Goal: Navigation & Orientation: Find specific page/section

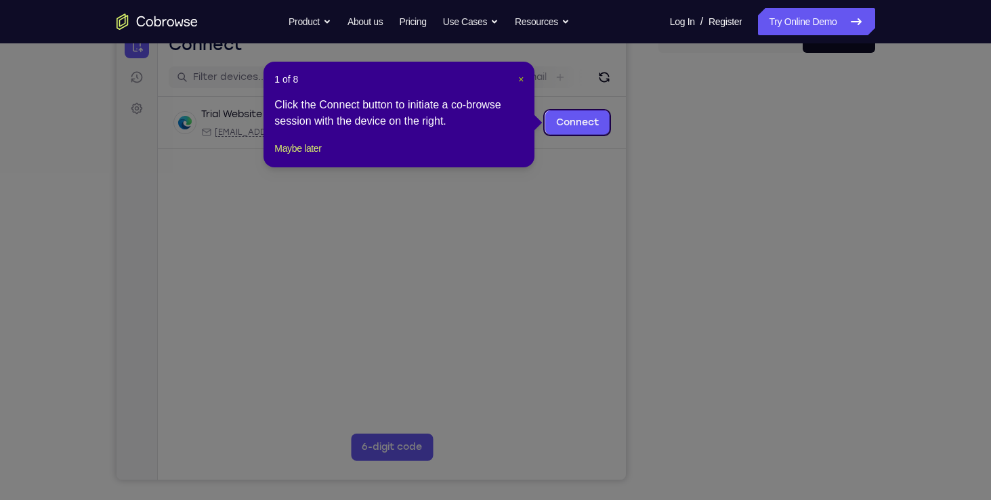
click at [518, 82] on span "×" at bounding box center [520, 79] width 5 height 11
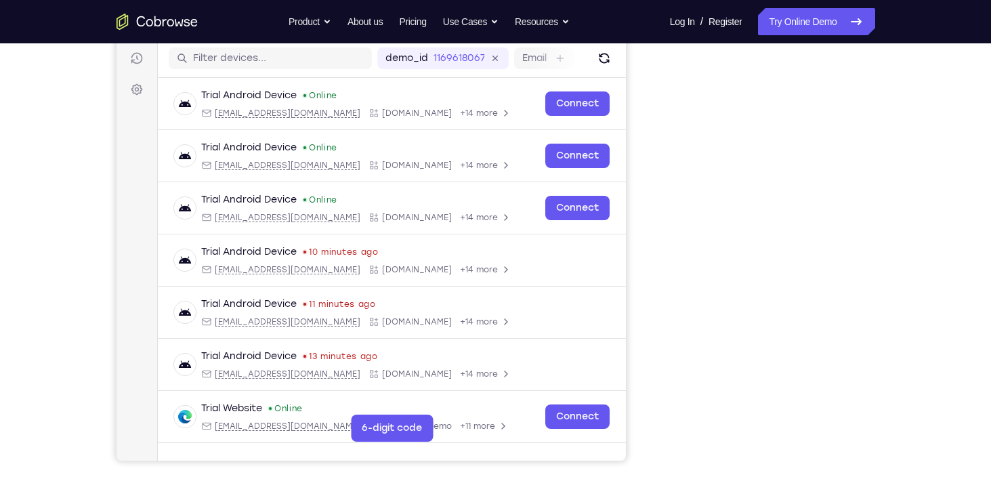
scroll to position [179, 0]
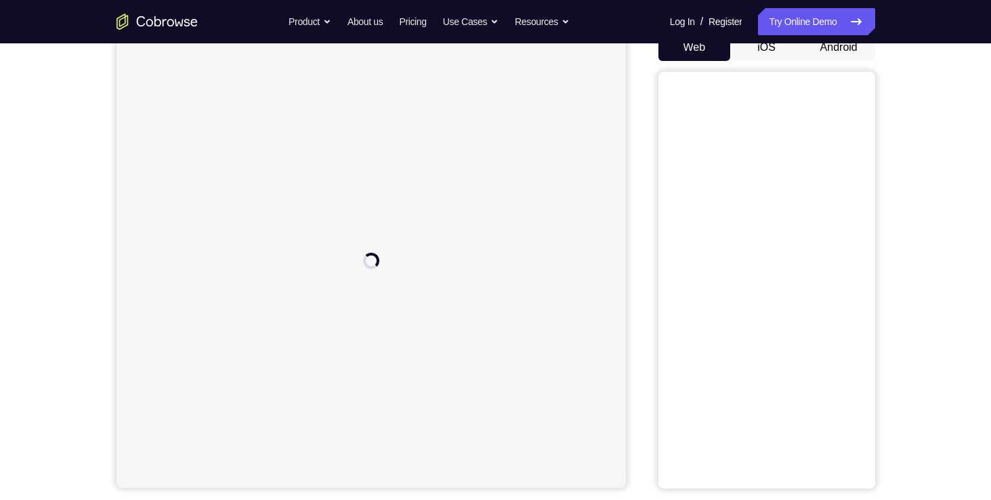
scroll to position [143, 0]
click at [829, 54] on button "Android" at bounding box center [839, 46] width 72 height 27
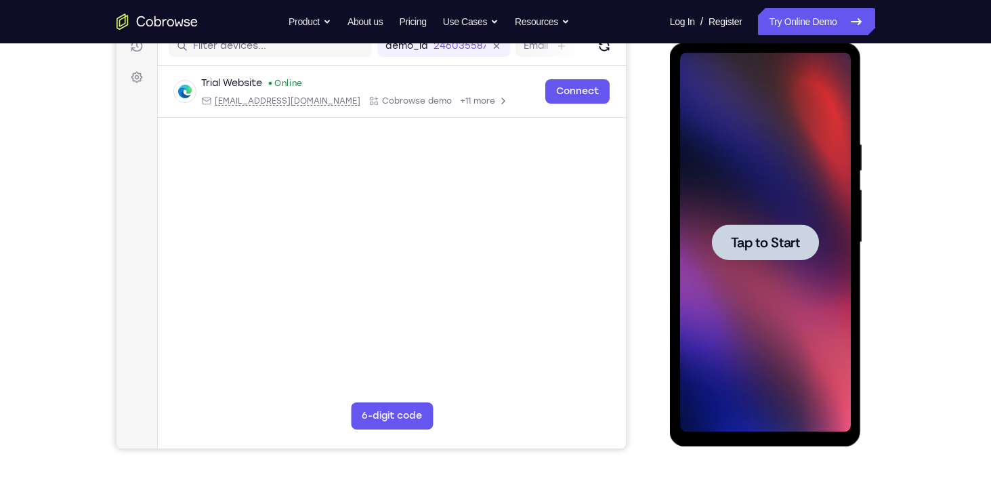
scroll to position [0, 0]
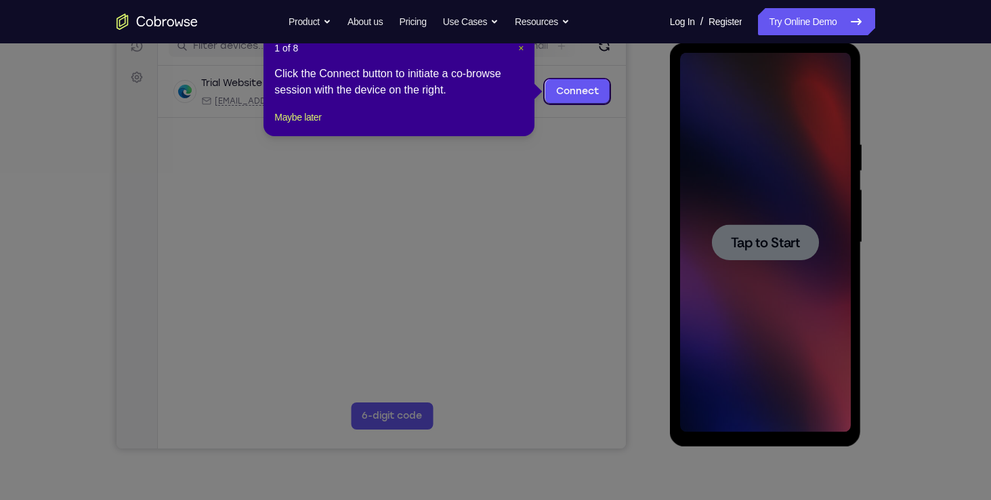
click at [522, 50] on span "×" at bounding box center [520, 48] width 5 height 11
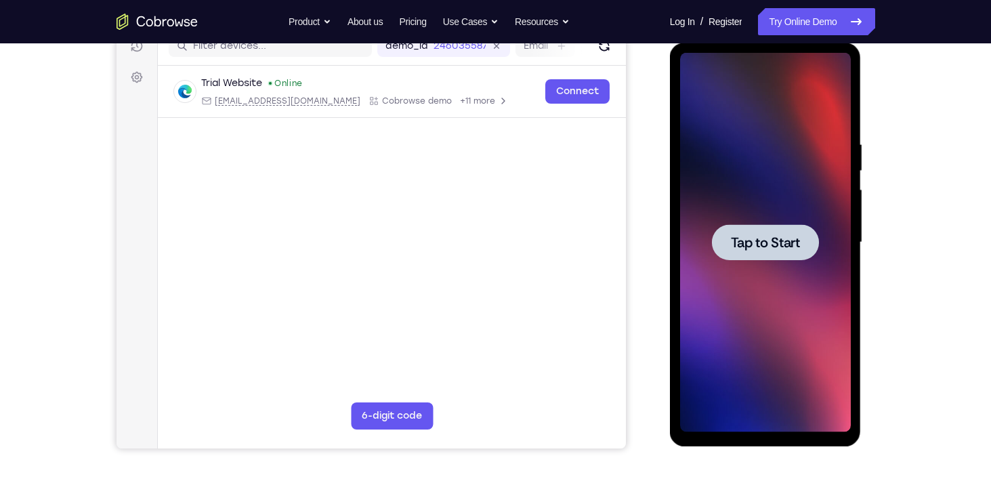
click at [802, 253] on div at bounding box center [765, 242] width 107 height 36
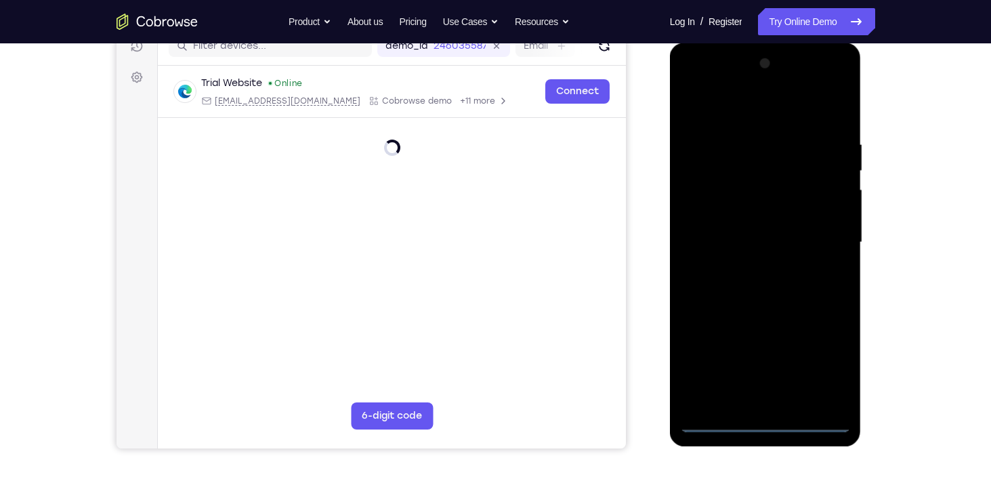
click at [768, 424] on div at bounding box center [765, 242] width 171 height 379
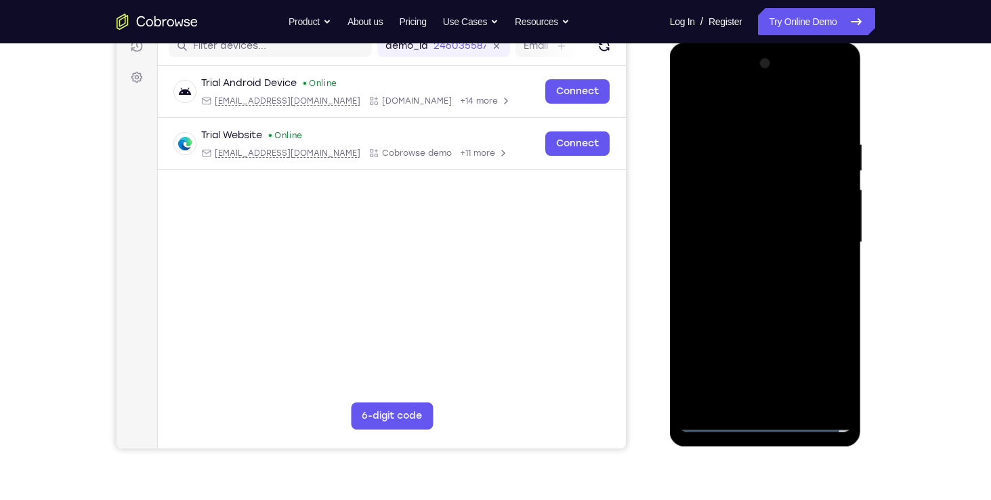
click at [768, 415] on div at bounding box center [765, 242] width 171 height 379
click at [768, 420] on div at bounding box center [765, 242] width 171 height 379
click at [821, 358] on div at bounding box center [765, 242] width 171 height 379
click at [734, 107] on div at bounding box center [765, 242] width 171 height 379
click at [823, 237] on div at bounding box center [765, 242] width 171 height 379
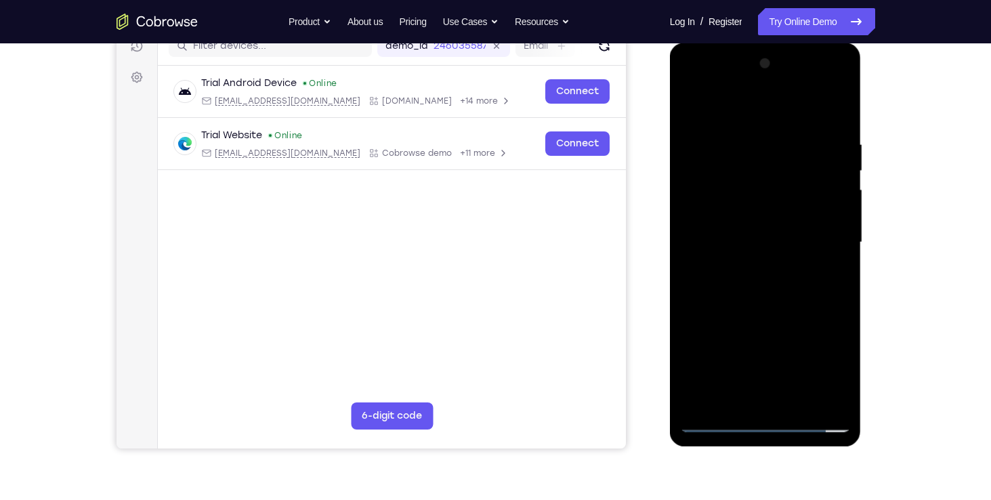
click at [751, 269] on div at bounding box center [765, 242] width 171 height 379
click at [751, 266] on div at bounding box center [765, 242] width 171 height 379
click at [733, 232] on div at bounding box center [765, 242] width 171 height 379
click at [724, 186] on div at bounding box center [765, 242] width 171 height 379
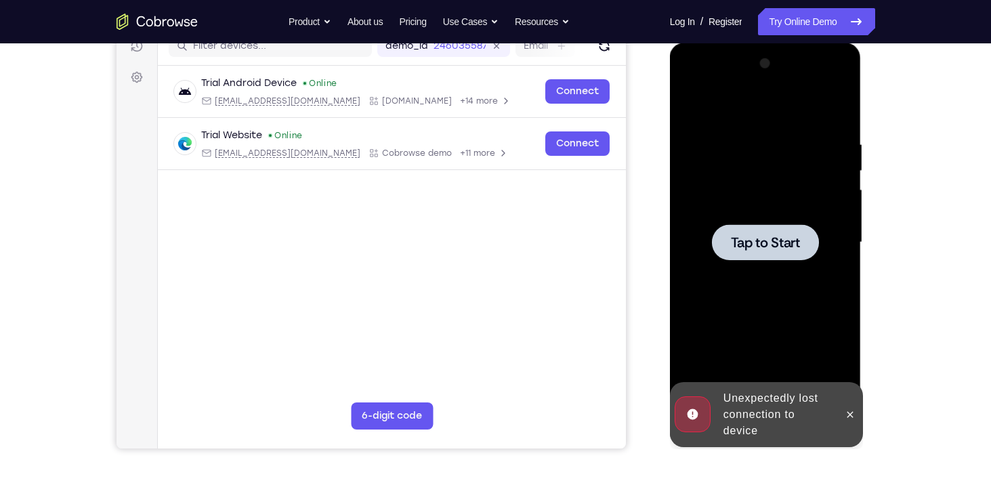
click at [767, 232] on div at bounding box center [765, 242] width 107 height 36
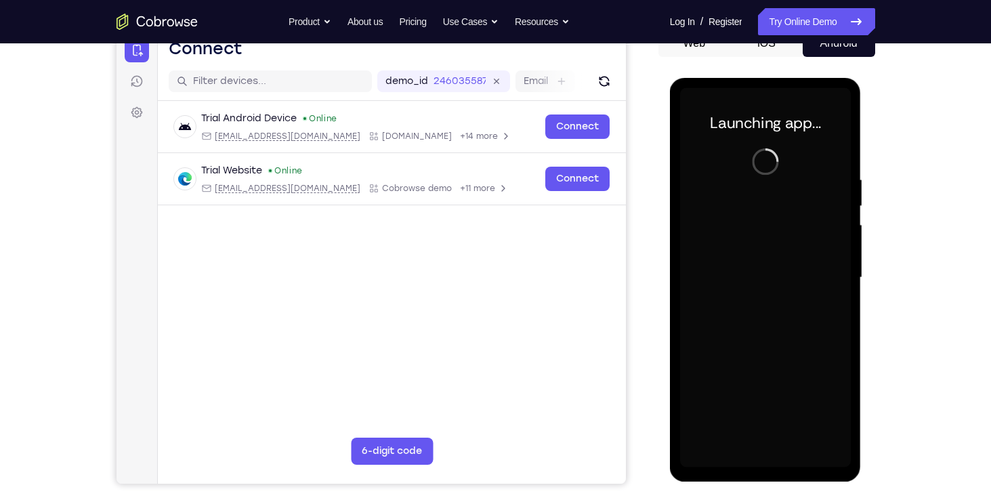
scroll to position [146, 0]
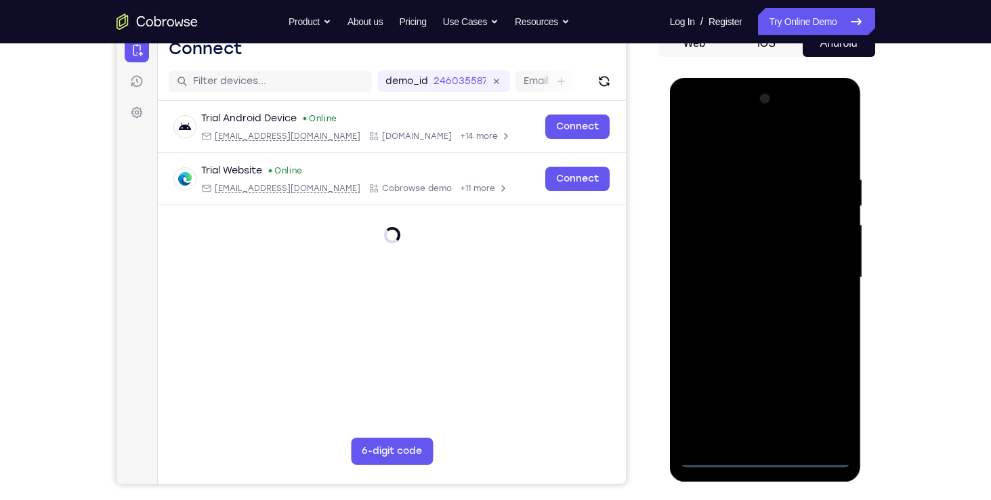
click at [768, 460] on div at bounding box center [765, 277] width 171 height 379
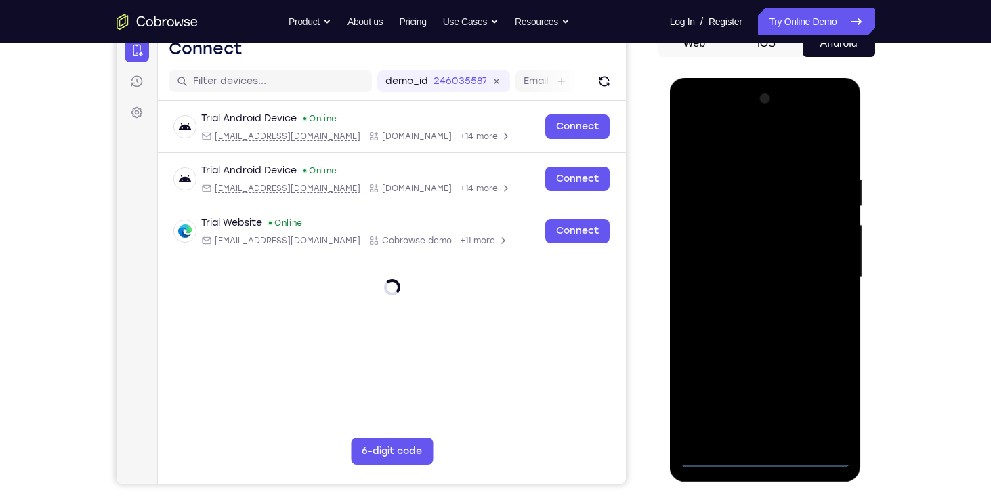
click at [826, 405] on div at bounding box center [765, 277] width 171 height 379
click at [760, 141] on div at bounding box center [765, 277] width 171 height 379
click at [817, 273] on div at bounding box center [765, 277] width 171 height 379
click at [752, 306] on div at bounding box center [765, 277] width 171 height 379
click at [736, 256] on div at bounding box center [765, 277] width 171 height 379
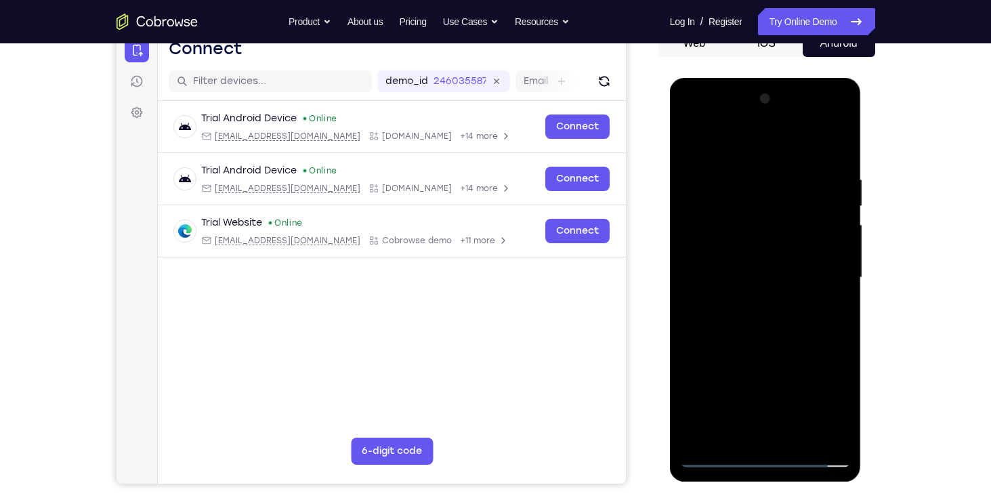
click at [727, 243] on div at bounding box center [765, 277] width 171 height 379
click at [734, 273] on div at bounding box center [765, 277] width 171 height 379
click at [757, 316] on div at bounding box center [765, 277] width 171 height 379
click at [833, 294] on div at bounding box center [765, 277] width 171 height 379
click at [760, 272] on div at bounding box center [765, 277] width 171 height 379
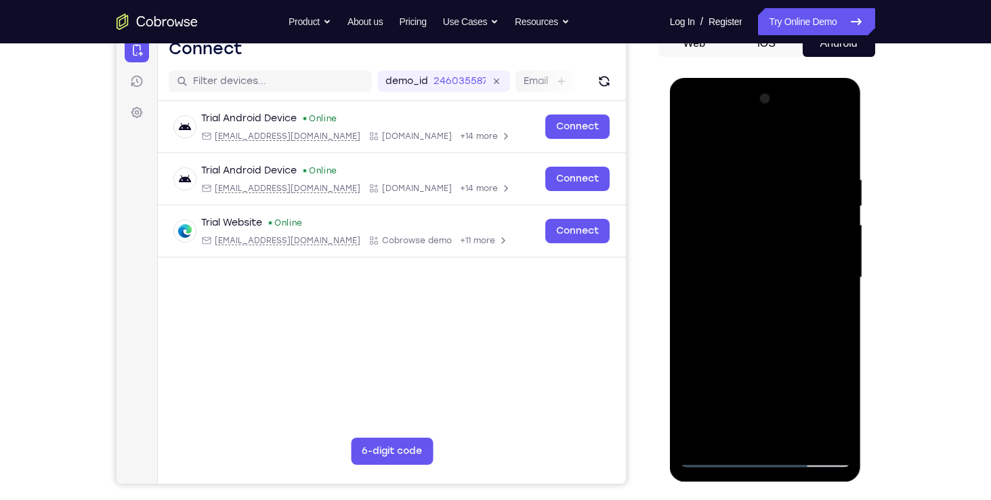
click at [758, 327] on div at bounding box center [765, 277] width 171 height 379
click at [780, 299] on div at bounding box center [765, 277] width 171 height 379
click at [729, 276] on div at bounding box center [765, 277] width 171 height 379
click at [747, 321] on div at bounding box center [765, 277] width 171 height 379
click at [774, 304] on div at bounding box center [765, 277] width 171 height 379
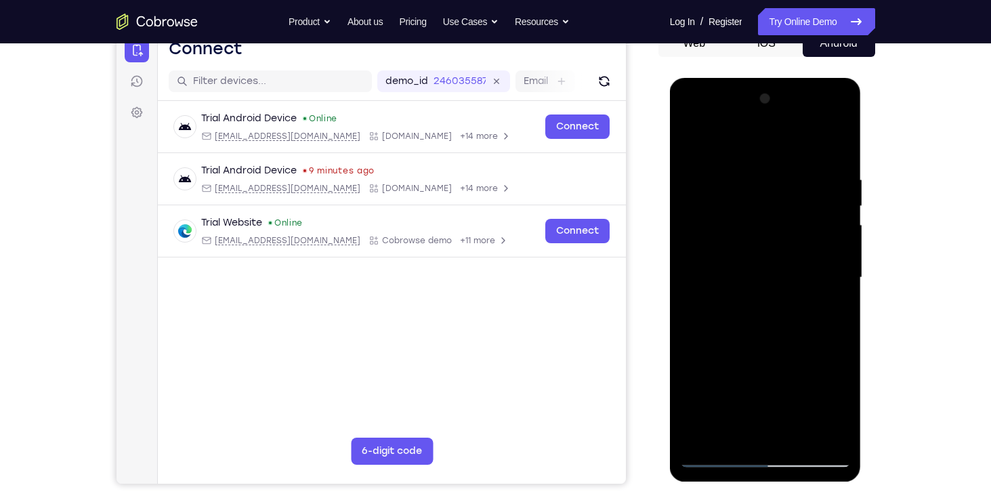
click at [766, 274] on div at bounding box center [765, 277] width 171 height 379
click at [740, 277] on div at bounding box center [765, 277] width 171 height 379
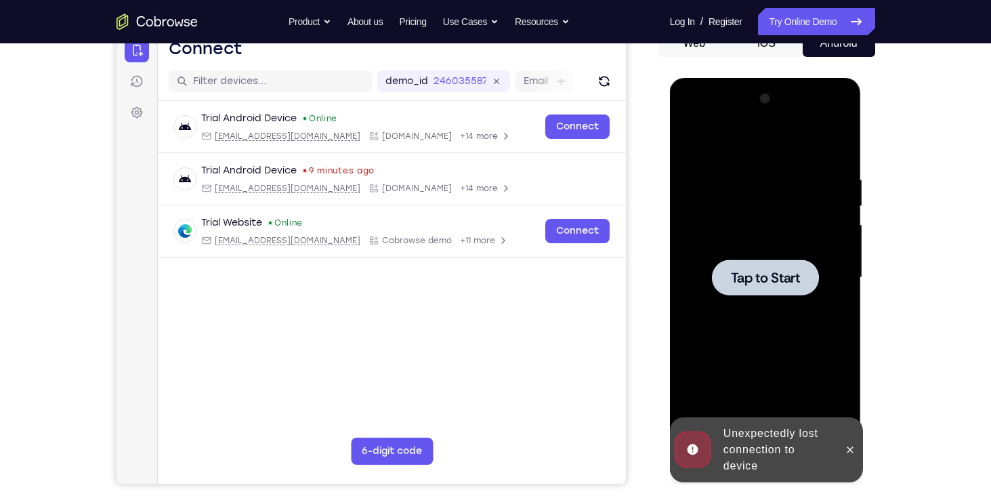
click at [734, 298] on div at bounding box center [765, 277] width 171 height 379
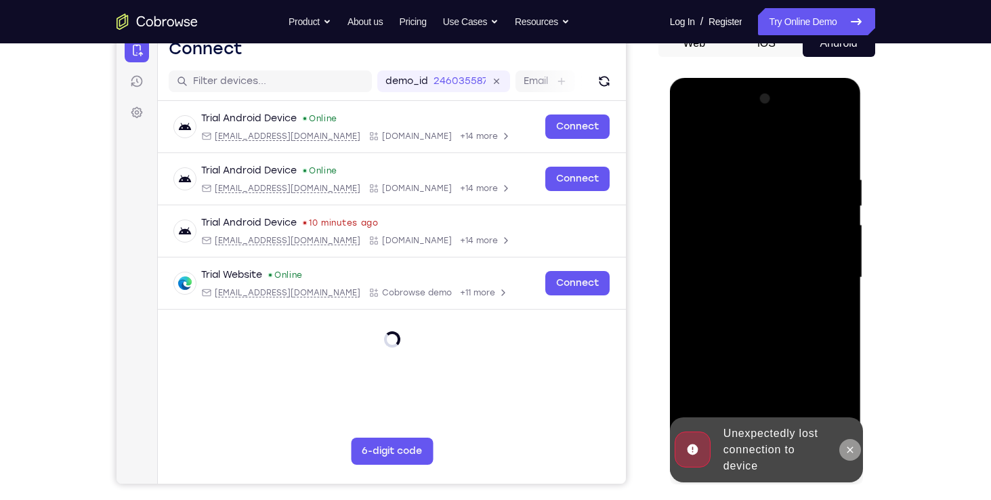
click at [848, 454] on icon at bounding box center [850, 449] width 11 height 11
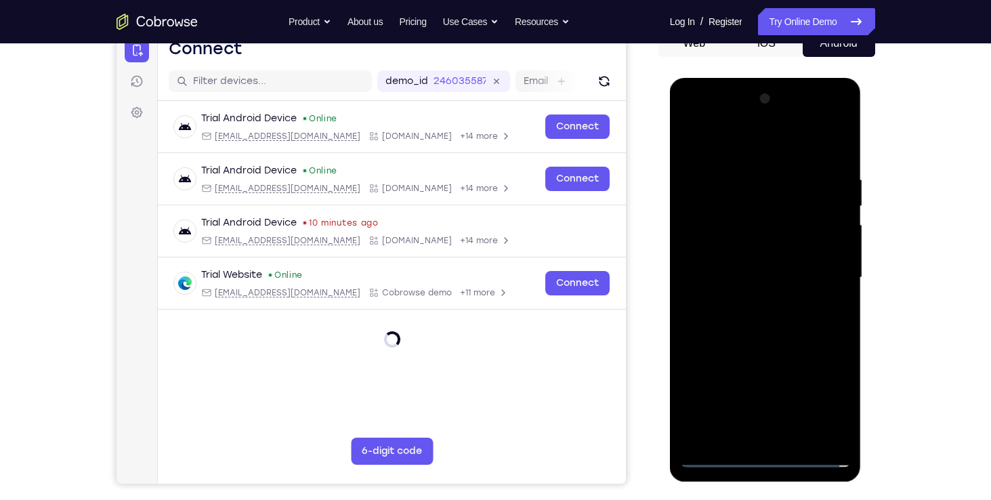
click at [774, 461] on div at bounding box center [765, 277] width 171 height 379
click at [819, 394] on div at bounding box center [765, 277] width 171 height 379
click at [829, 395] on div at bounding box center [765, 277] width 171 height 379
click at [778, 140] on div at bounding box center [765, 277] width 171 height 379
click at [825, 273] on div at bounding box center [765, 277] width 171 height 379
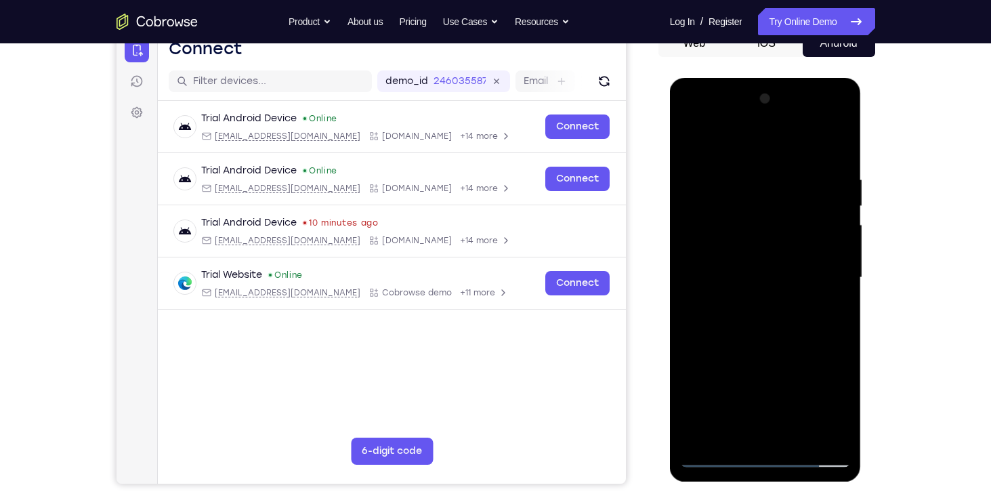
click at [754, 302] on div at bounding box center [765, 277] width 171 height 379
click at [744, 247] on div at bounding box center [765, 277] width 171 height 379
click at [740, 270] on div at bounding box center [765, 277] width 171 height 379
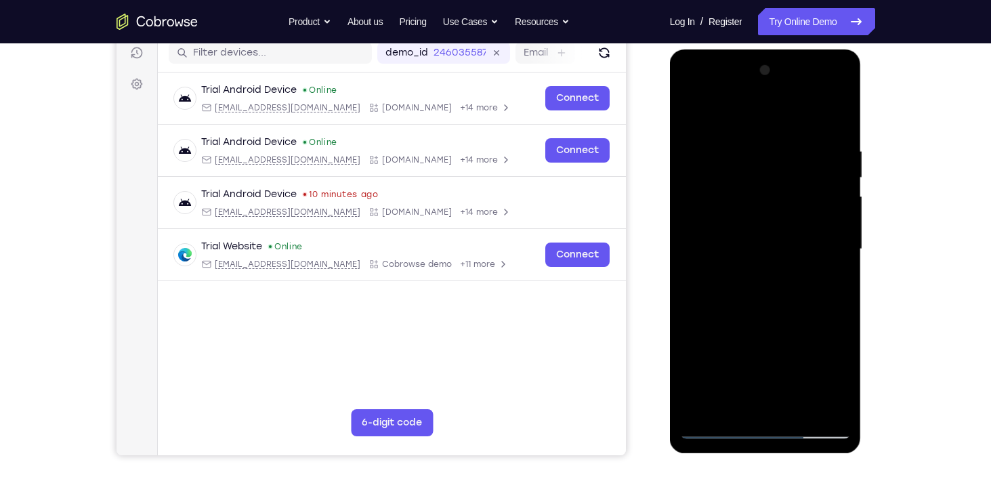
scroll to position [178, 0]
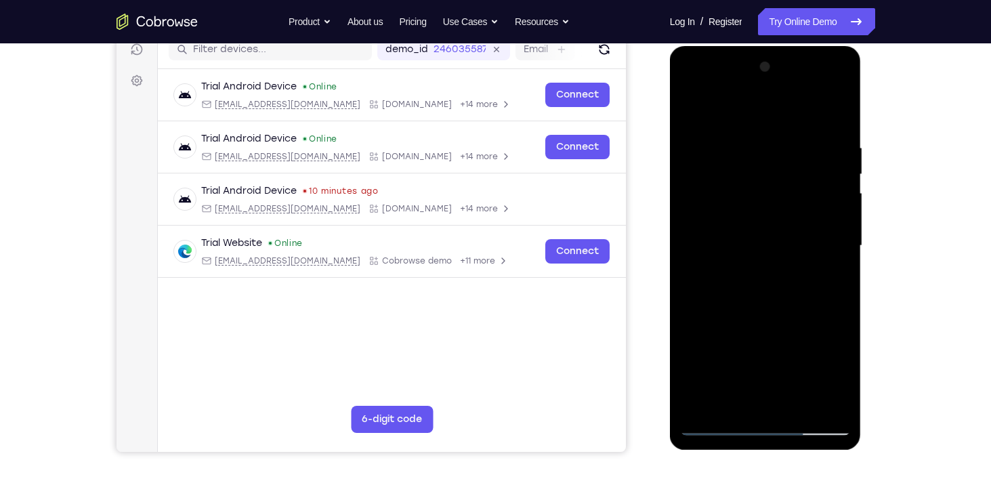
drag, startPoint x: 833, startPoint y: 190, endPoint x: 833, endPoint y: 138, distance: 52.2
click at [833, 138] on div at bounding box center [765, 245] width 171 height 379
click at [768, 233] on div at bounding box center [765, 245] width 171 height 379
click at [768, 227] on div at bounding box center [765, 245] width 171 height 379
click at [821, 232] on div at bounding box center [765, 245] width 171 height 379
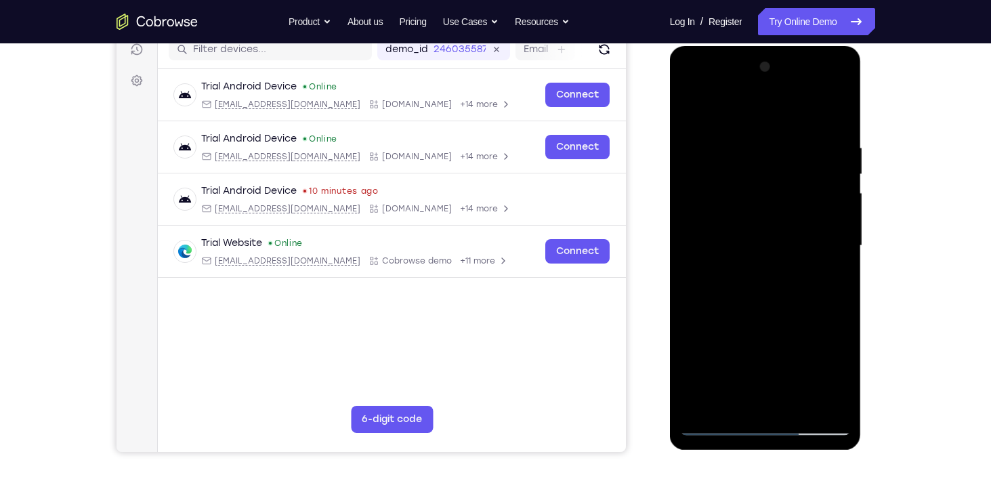
click at [776, 279] on div at bounding box center [765, 245] width 171 height 379
click at [770, 284] on div at bounding box center [765, 245] width 171 height 379
click at [765, 230] on div at bounding box center [765, 245] width 171 height 379
click at [764, 301] on div at bounding box center [765, 245] width 171 height 379
click at [814, 222] on div at bounding box center [765, 245] width 171 height 379
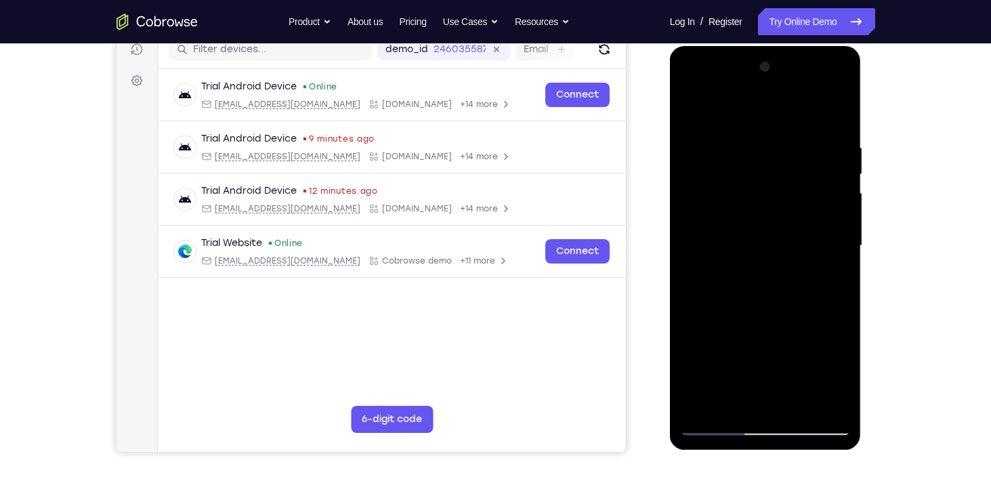
click at [697, 112] on div at bounding box center [765, 245] width 171 height 379
click at [747, 212] on div at bounding box center [765, 245] width 171 height 379
click at [742, 231] on div at bounding box center [765, 245] width 171 height 379
click at [804, 268] on div at bounding box center [765, 245] width 171 height 379
click at [745, 231] on div at bounding box center [765, 245] width 171 height 379
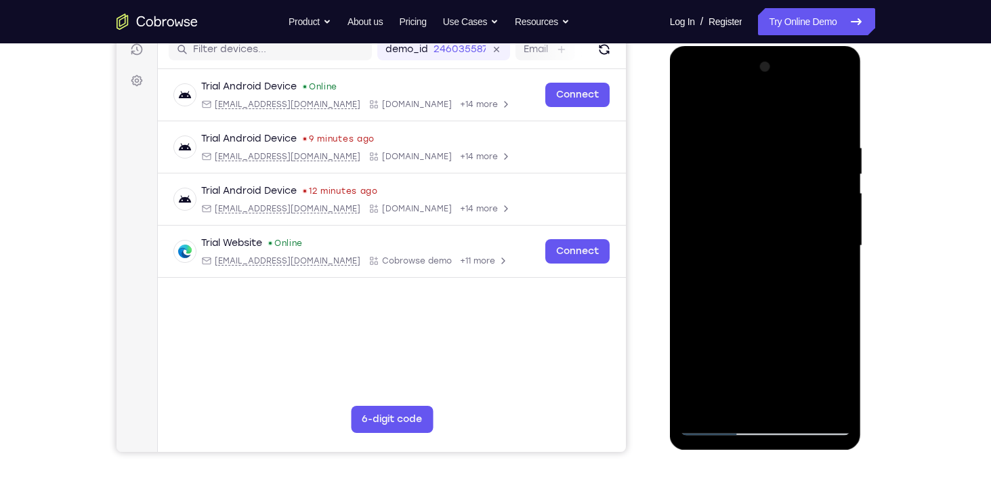
click at [742, 235] on div at bounding box center [765, 245] width 171 height 379
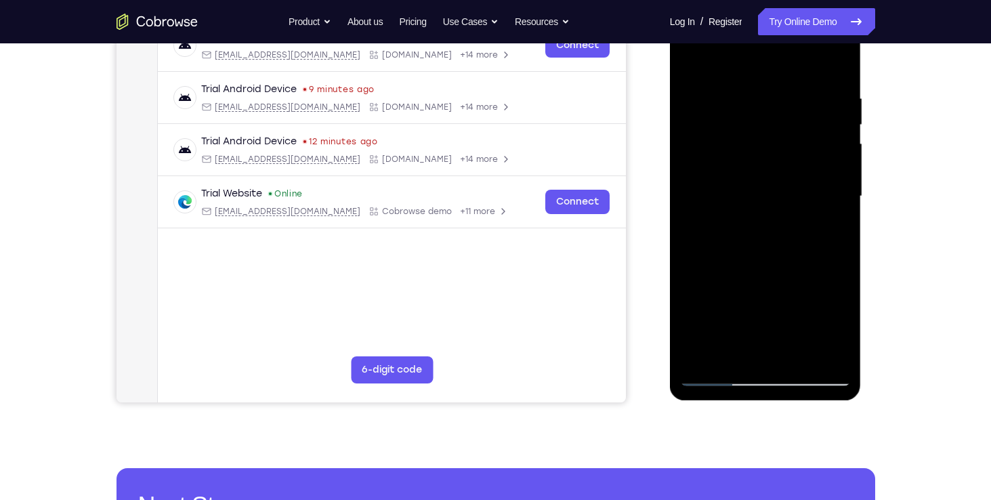
scroll to position [230, 0]
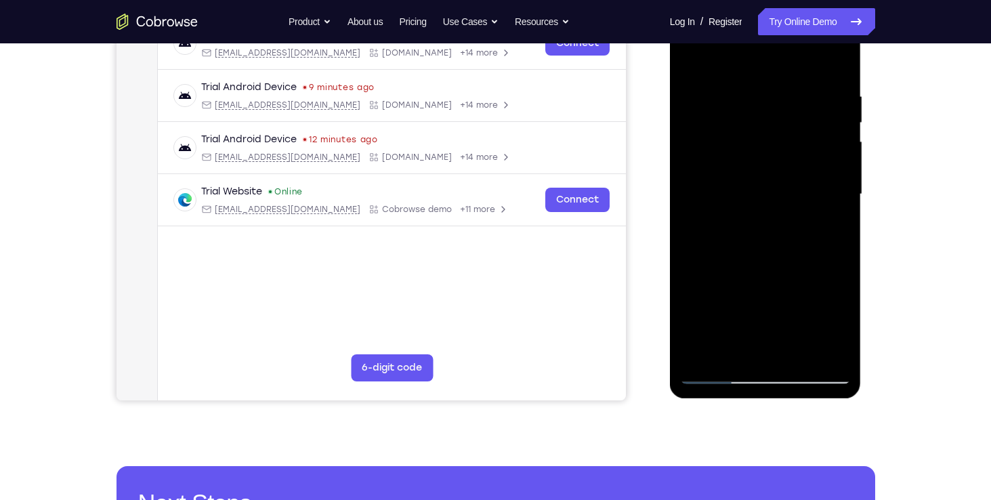
drag, startPoint x: 839, startPoint y: 161, endPoint x: 833, endPoint y: 104, distance: 56.6
click at [833, 104] on div at bounding box center [765, 194] width 171 height 379
click at [776, 165] on div at bounding box center [765, 194] width 171 height 379
